Goal: Task Accomplishment & Management: Use online tool/utility

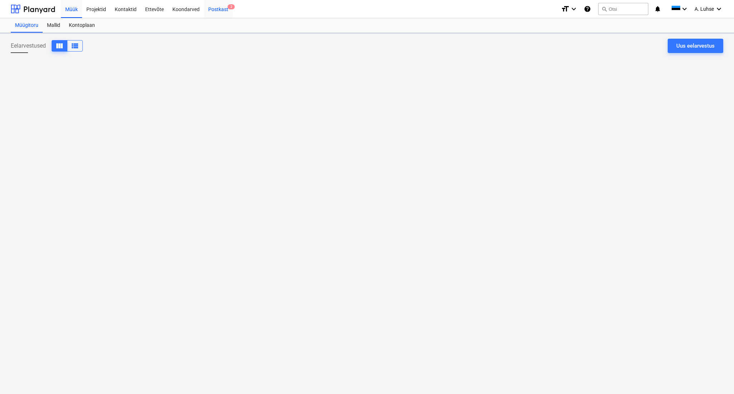
click at [210, 9] on div "Postkast 2" at bounding box center [218, 9] width 29 height 18
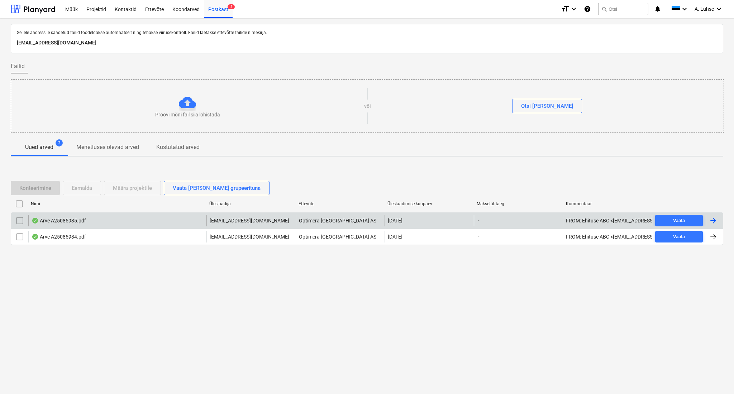
click at [158, 221] on div "Arve A25085935.pdf" at bounding box center [117, 220] width 178 height 11
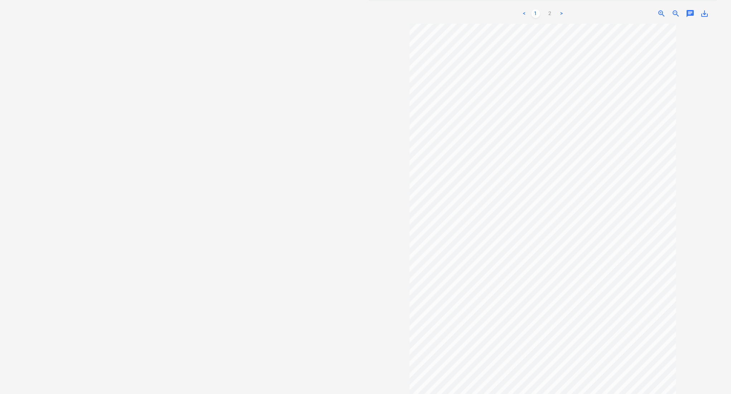
click at [548, 14] on div "< 1 2 >" at bounding box center [543, 14] width 113 height 20
click at [550, 11] on link "2" at bounding box center [550, 13] width 9 height 9
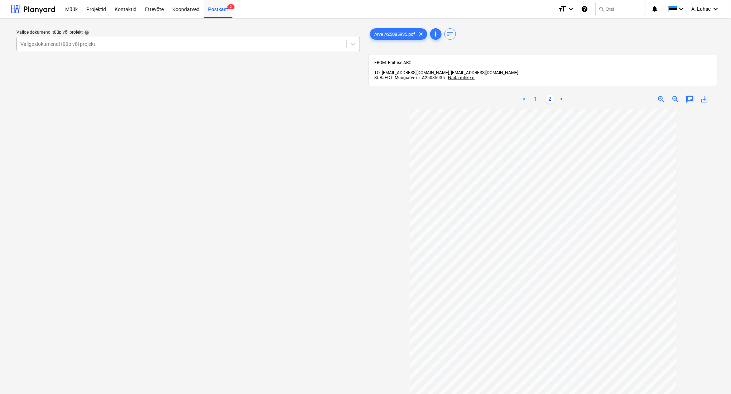
click at [163, 45] on div at bounding box center [181, 43] width 323 height 7
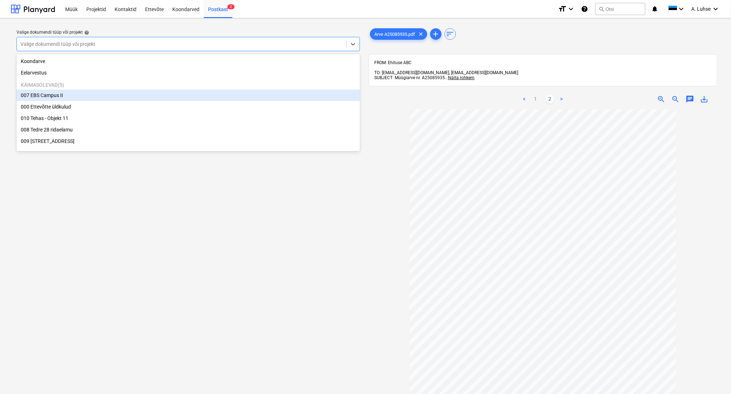
click at [163, 95] on div "007 EBS Campus II" at bounding box center [188, 95] width 344 height 11
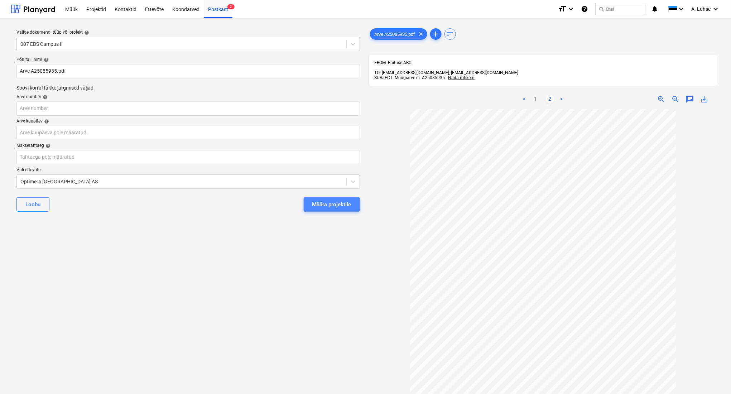
click at [335, 204] on div "Määra projektile" at bounding box center [331, 204] width 39 height 9
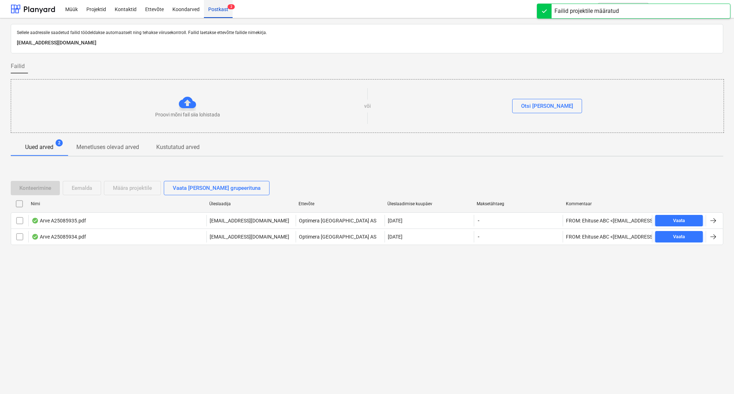
click at [220, 8] on div "Postkast 2" at bounding box center [218, 9] width 29 height 18
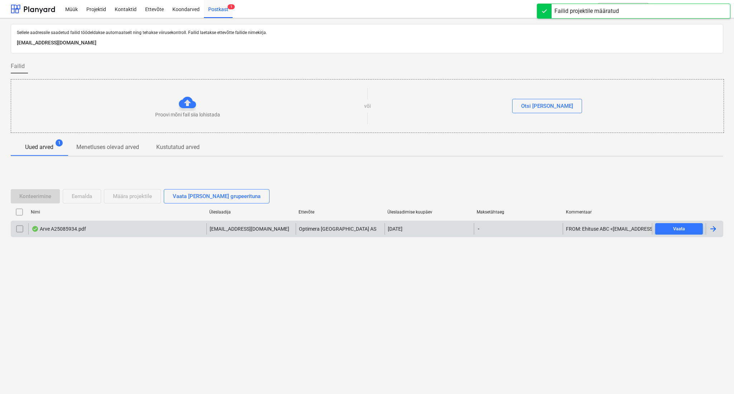
click at [153, 229] on div "Arve A25085934.pdf" at bounding box center [117, 228] width 178 height 11
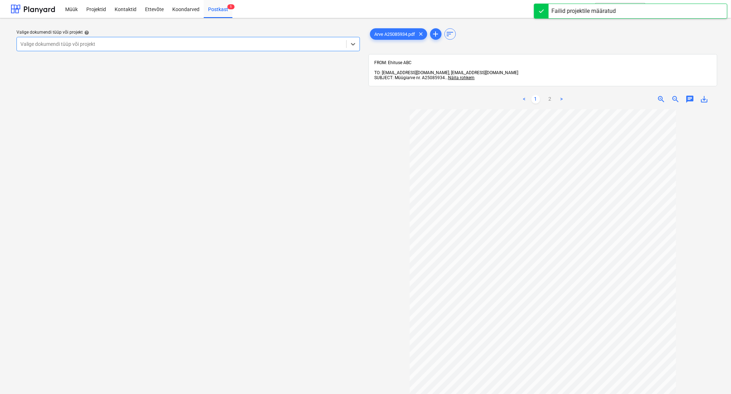
click at [325, 48] on div "Valige dokumendi tüüp või projekt" at bounding box center [182, 44] width 330 height 10
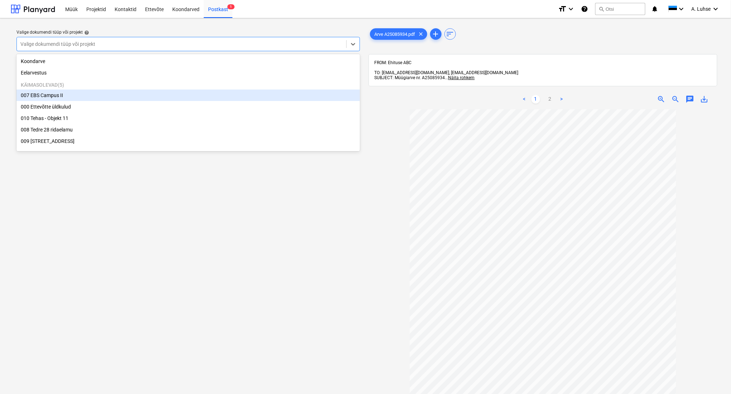
click at [298, 97] on div "007 EBS Campus II" at bounding box center [188, 95] width 344 height 11
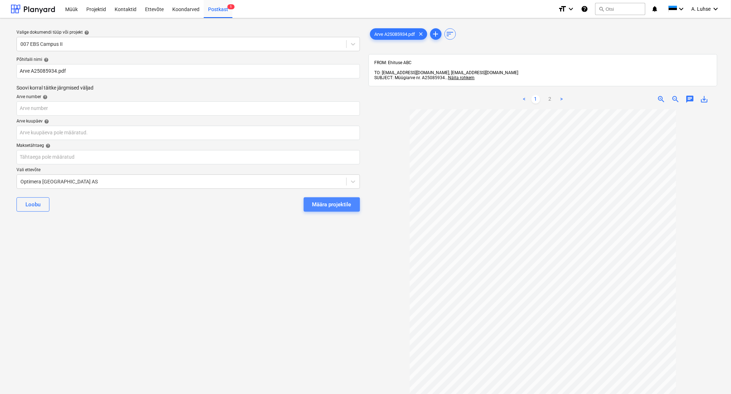
click at [340, 205] on div "Määra projektile" at bounding box center [331, 204] width 39 height 9
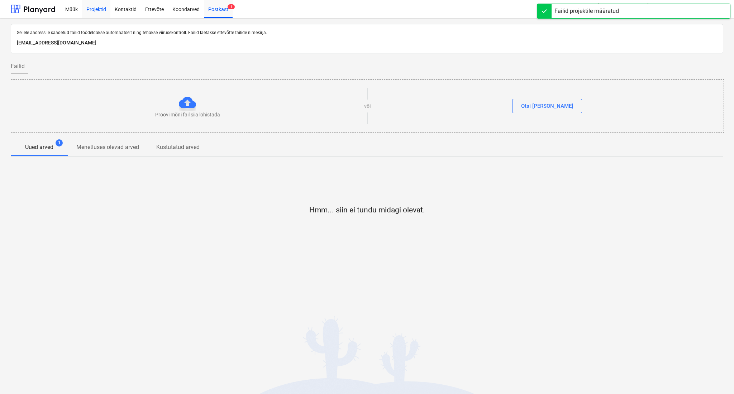
click at [94, 11] on div "Projektid" at bounding box center [96, 9] width 28 height 18
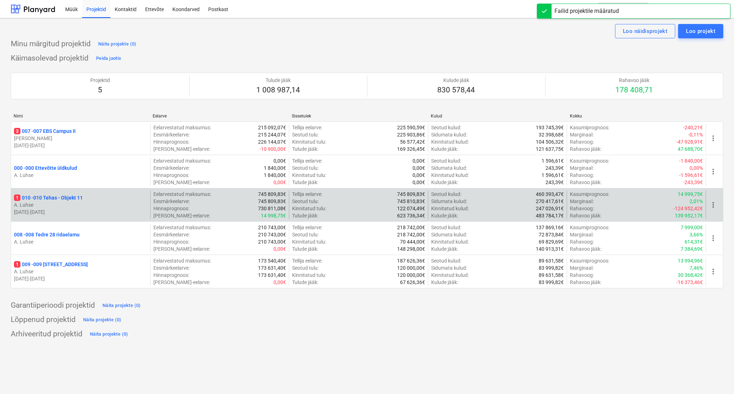
click at [85, 205] on p "A. Luhse" at bounding box center [80, 204] width 133 height 7
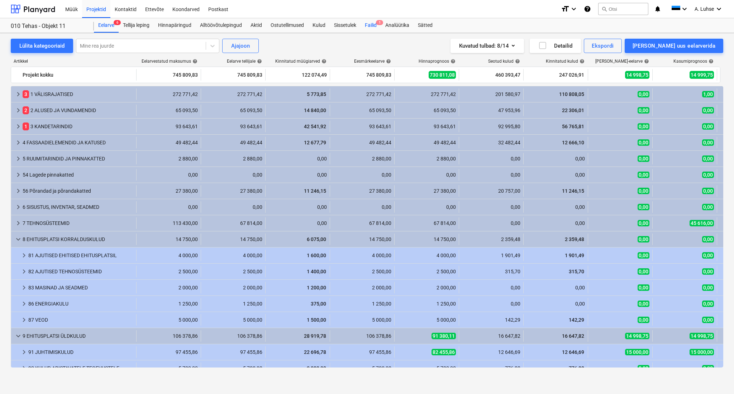
click at [371, 26] on div "Failid 1" at bounding box center [371, 25] width 20 height 14
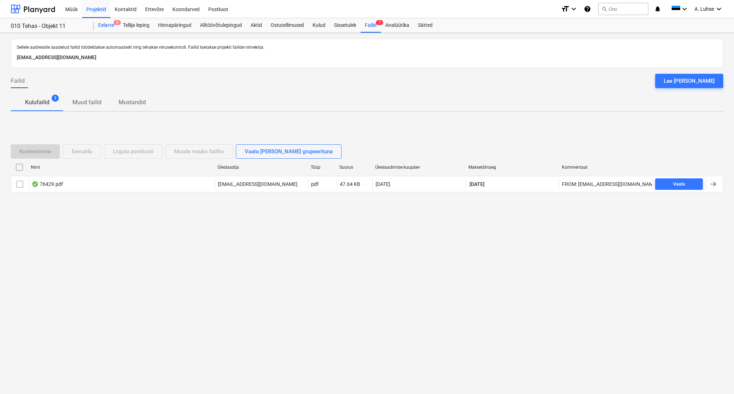
click at [107, 26] on div "Eelarve 6" at bounding box center [106, 25] width 25 height 14
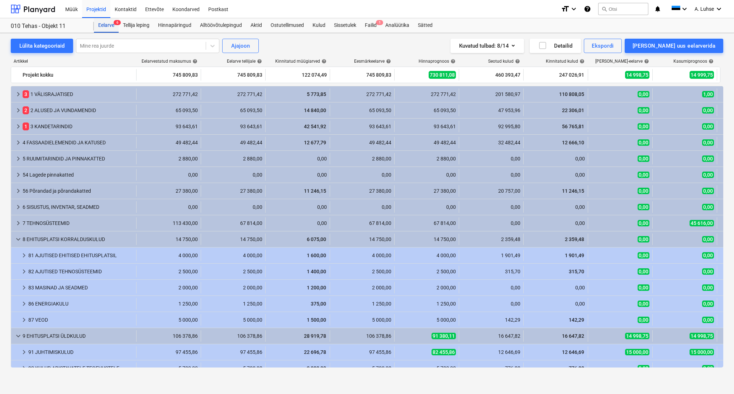
scroll to position [95, 0]
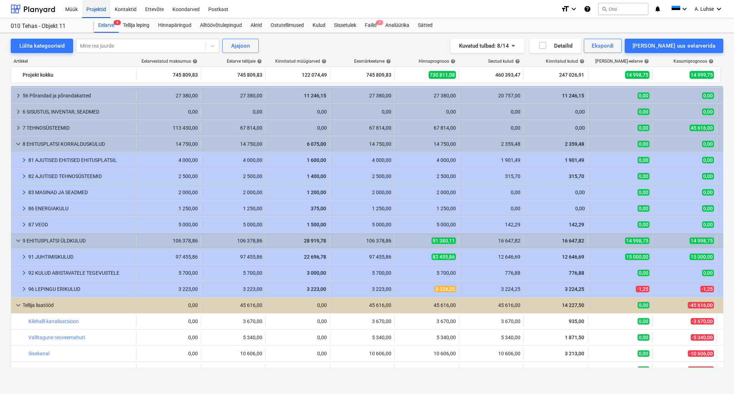
click at [95, 7] on div "Projektid" at bounding box center [96, 9] width 28 height 18
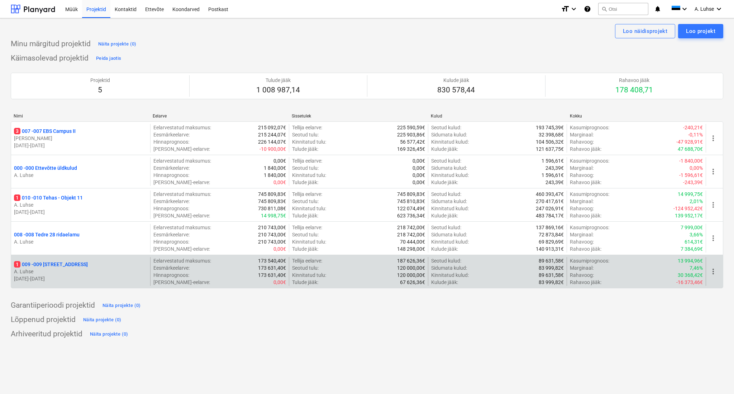
click at [48, 266] on p "1 009 - 009 [GEOGRAPHIC_DATA] mnt 15" at bounding box center [51, 264] width 74 height 7
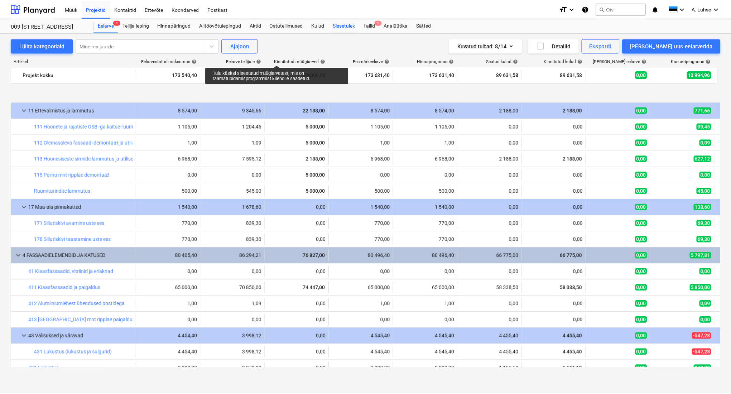
scroll to position [350, 0]
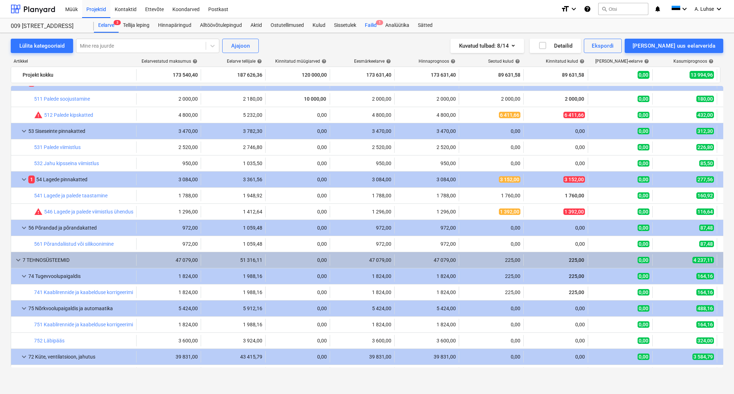
click at [369, 25] on div "Failid 1" at bounding box center [371, 25] width 20 height 14
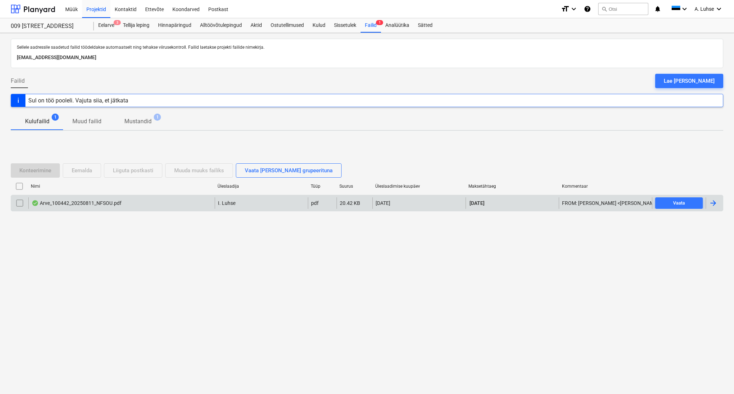
click at [89, 200] on div "Arve_100442_20250811_NFSOU.pdf" at bounding box center [77, 203] width 90 height 6
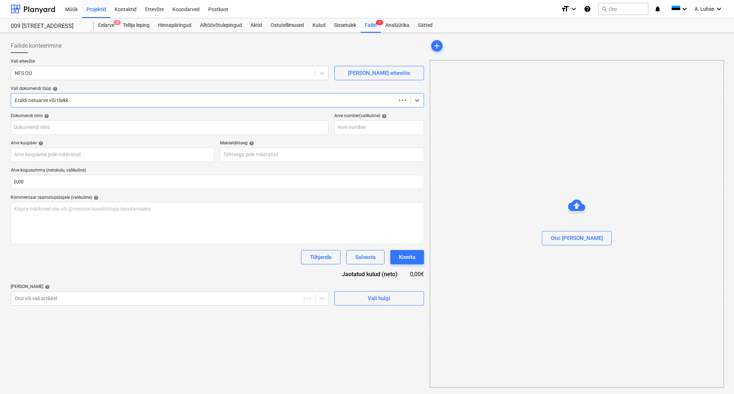
type input "100442"
type input "[DATE]"
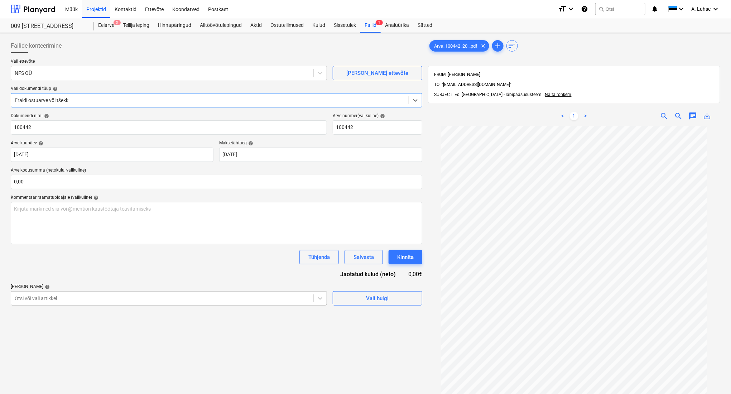
click at [112, 299] on body "Müük Projektid Kontaktid Ettevõte Koondarved Postkast format_size keyboard_arro…" at bounding box center [365, 197] width 731 height 394
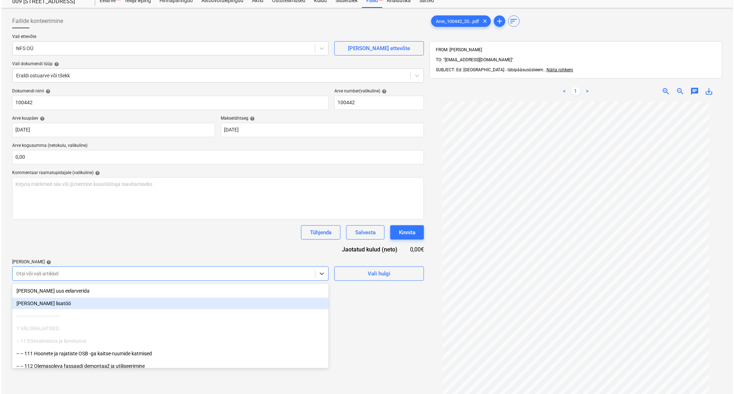
scroll to position [26, 0]
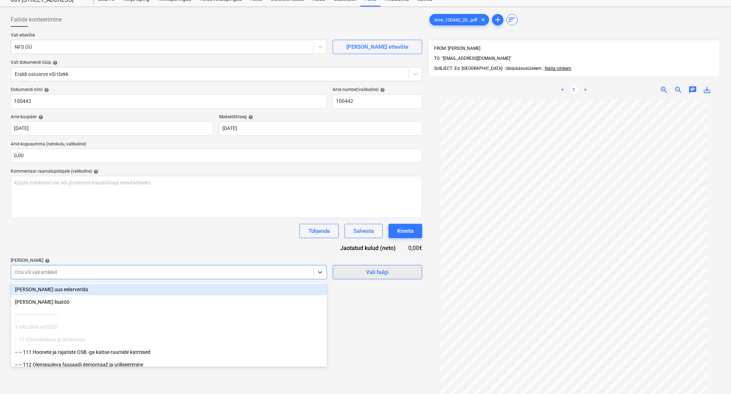
click at [358, 276] on span "Vali hulgi" at bounding box center [378, 272] width 72 height 9
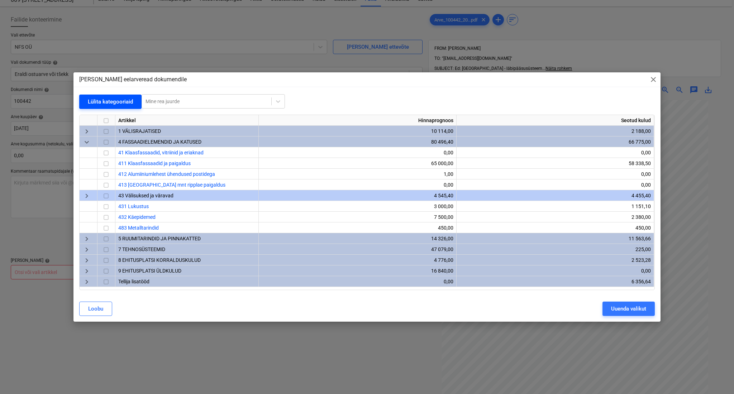
click at [112, 99] on div "Lülita kategooriaid" at bounding box center [110, 101] width 45 height 9
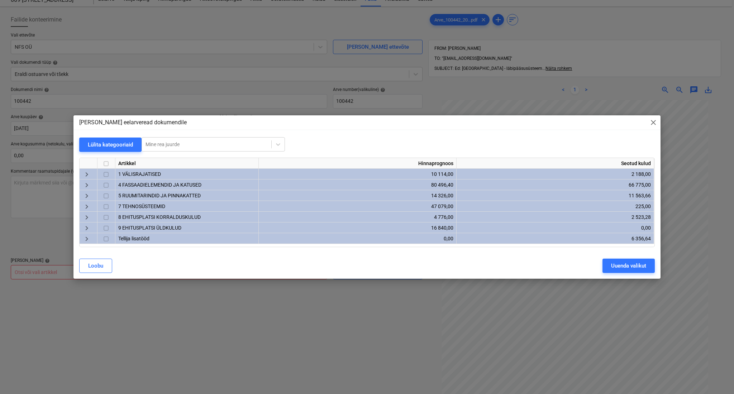
click at [135, 207] on span "7 TEHNOSÜSTEEMID" at bounding box center [141, 207] width 47 height 6
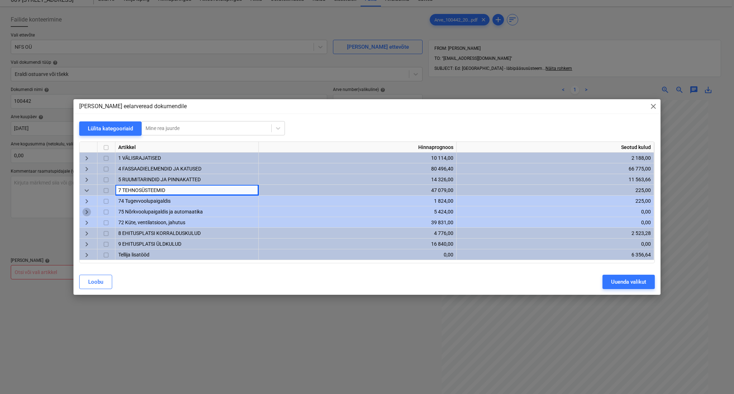
click at [86, 212] on span "keyboard_arrow_right" at bounding box center [86, 212] width 9 height 9
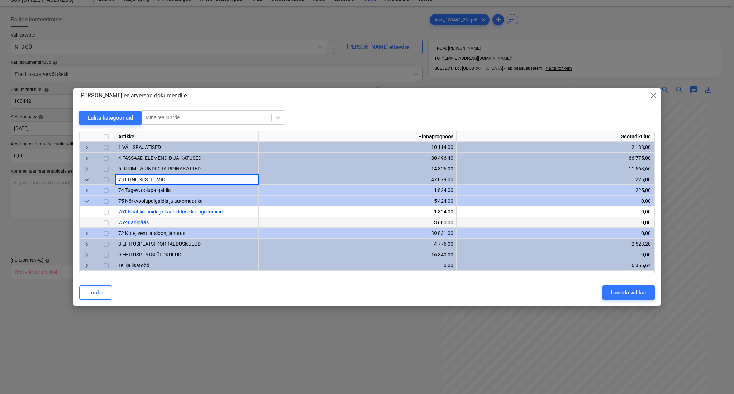
click at [105, 223] on input "checkbox" at bounding box center [106, 223] width 9 height 9
click at [622, 294] on div "Uuenda valikut" at bounding box center [628, 292] width 35 height 9
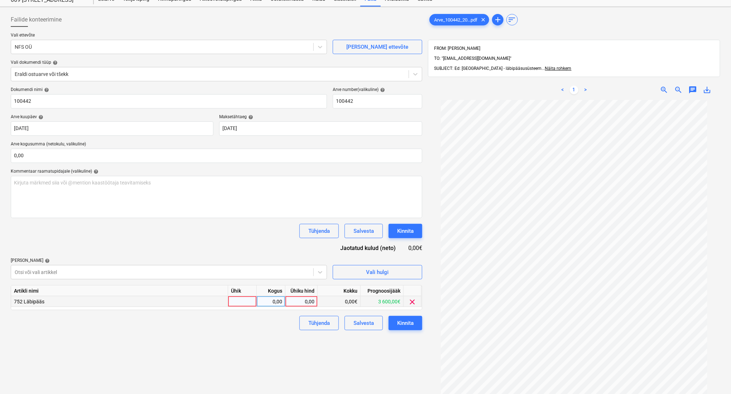
click at [244, 301] on div at bounding box center [242, 301] width 29 height 11
type input "kompl"
type input "3594"
click at [411, 328] on button "Kinnita" at bounding box center [406, 323] width 34 height 14
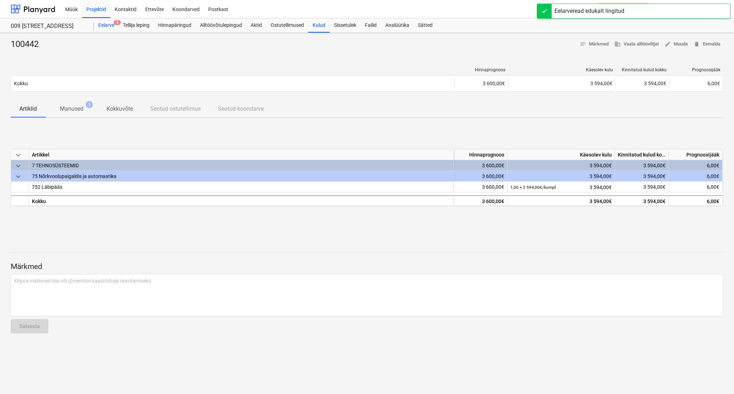
click at [107, 25] on div "Eelarve 3" at bounding box center [106, 25] width 25 height 14
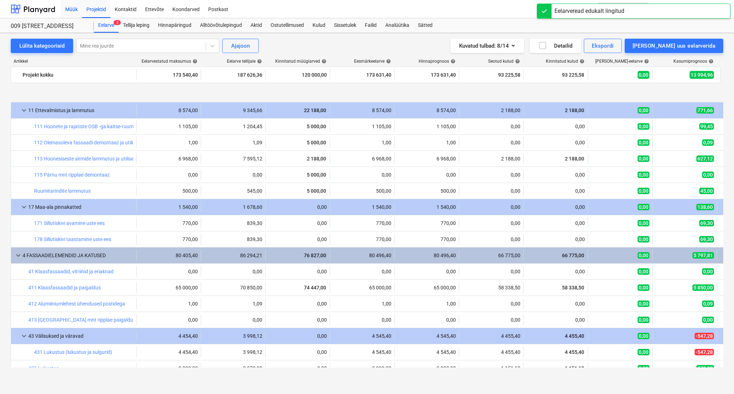
click at [71, 14] on div "Müük" at bounding box center [71, 9] width 21 height 18
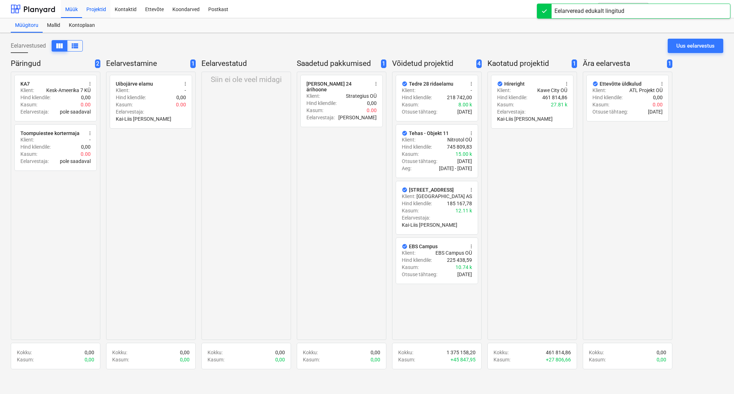
click at [99, 9] on div "Projektid" at bounding box center [96, 9] width 28 height 18
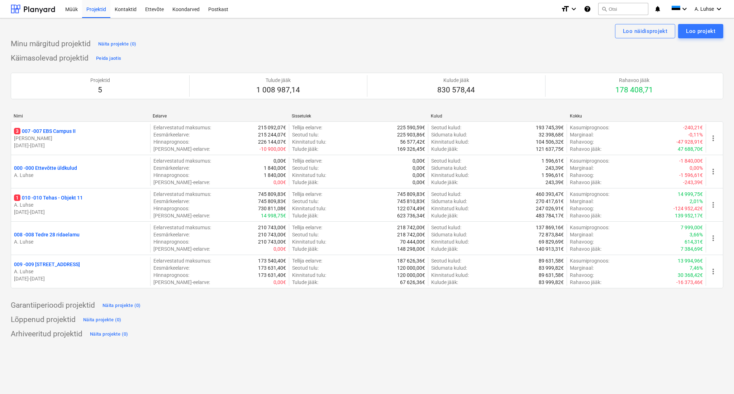
click at [218, 42] on div "Minu märgitud projektid Näita projekte (0)" at bounding box center [367, 43] width 712 height 11
